Goal: Task Accomplishment & Management: Use online tool/utility

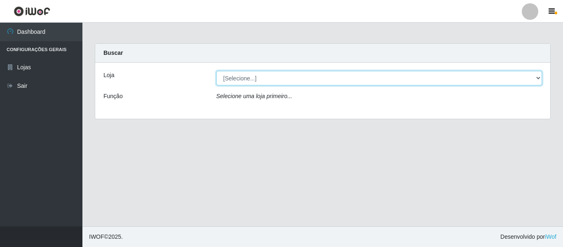
click at [237, 75] on select "[Selecione...] Hiper Queiroz - [GEOGRAPHIC_DATA]" at bounding box center [379, 78] width 326 height 14
select select "497"
click at [216, 71] on select "[Selecione...] Hiper Queiroz - [GEOGRAPHIC_DATA]" at bounding box center [379, 78] width 326 height 14
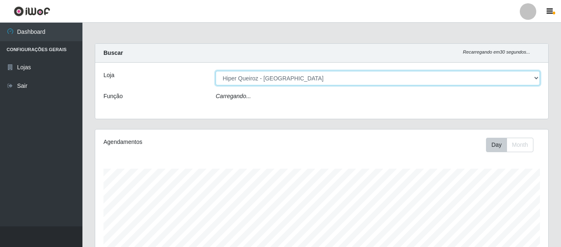
scroll to position [171, 453]
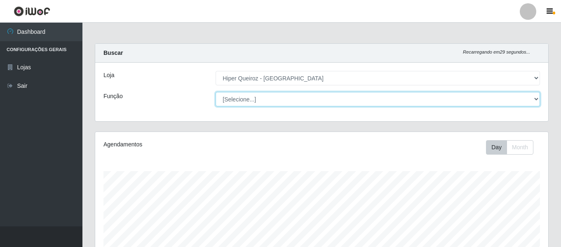
click at [263, 102] on select "[Selecione...] ASG ASG + ASG ++ Embalador Embalador + Embalador ++ Repositor Re…" at bounding box center [378, 99] width 324 height 14
select select "16"
click at [216, 92] on select "[Selecione...] ASG ASG + ASG ++ Embalador Embalador + Embalador ++ Repositor Re…" at bounding box center [378, 99] width 324 height 14
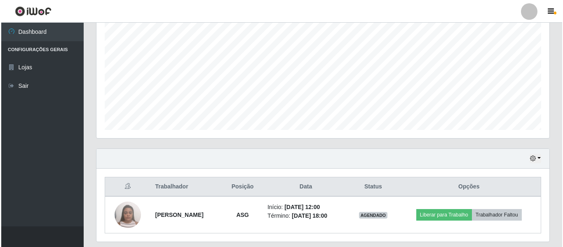
scroll to position [190, 0]
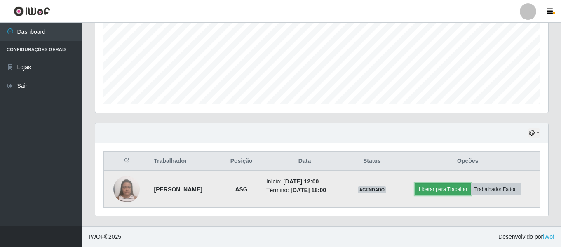
click at [461, 186] on button "Liberar para Trabalho" at bounding box center [443, 189] width 56 height 12
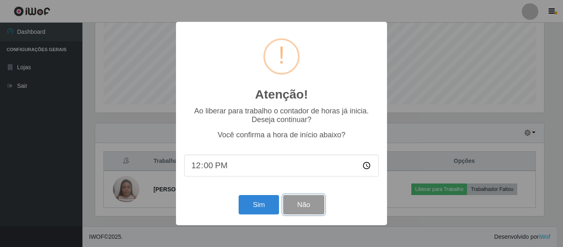
click at [308, 205] on button "Não" at bounding box center [303, 204] width 41 height 19
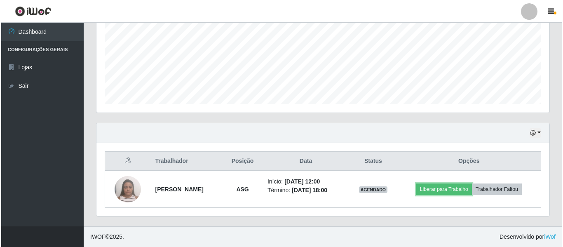
scroll to position [171, 453]
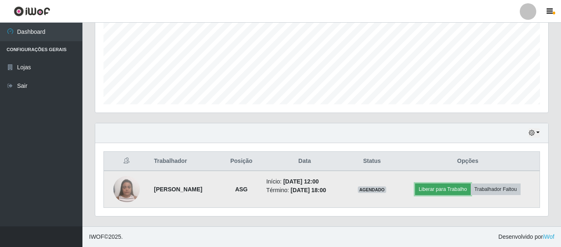
click at [434, 186] on button "Liberar para Trabalho" at bounding box center [443, 189] width 56 height 12
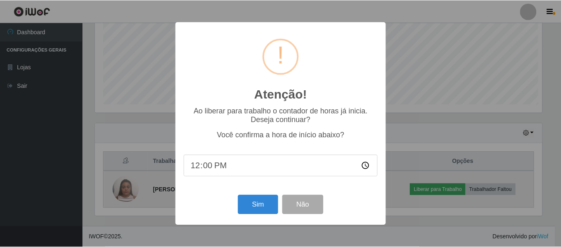
scroll to position [171, 449]
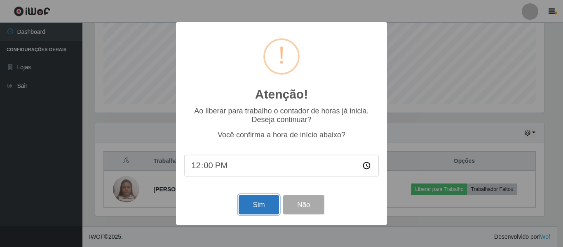
click at [264, 210] on button "Sim" at bounding box center [259, 204] width 40 height 19
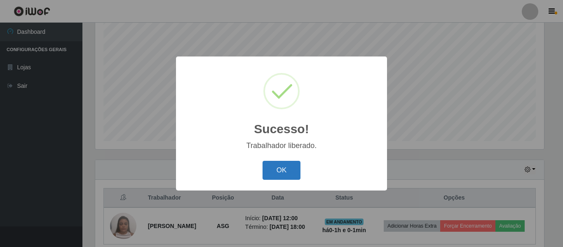
click at [292, 173] on button "OK" at bounding box center [282, 170] width 38 height 19
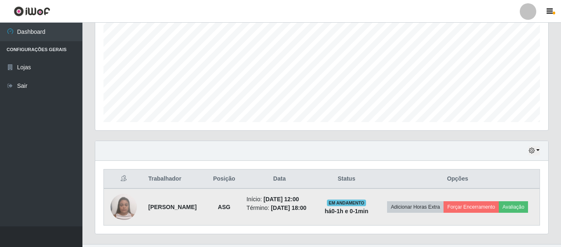
scroll to position [190, 0]
